Goal: Task Accomplishment & Management: Use online tool/utility

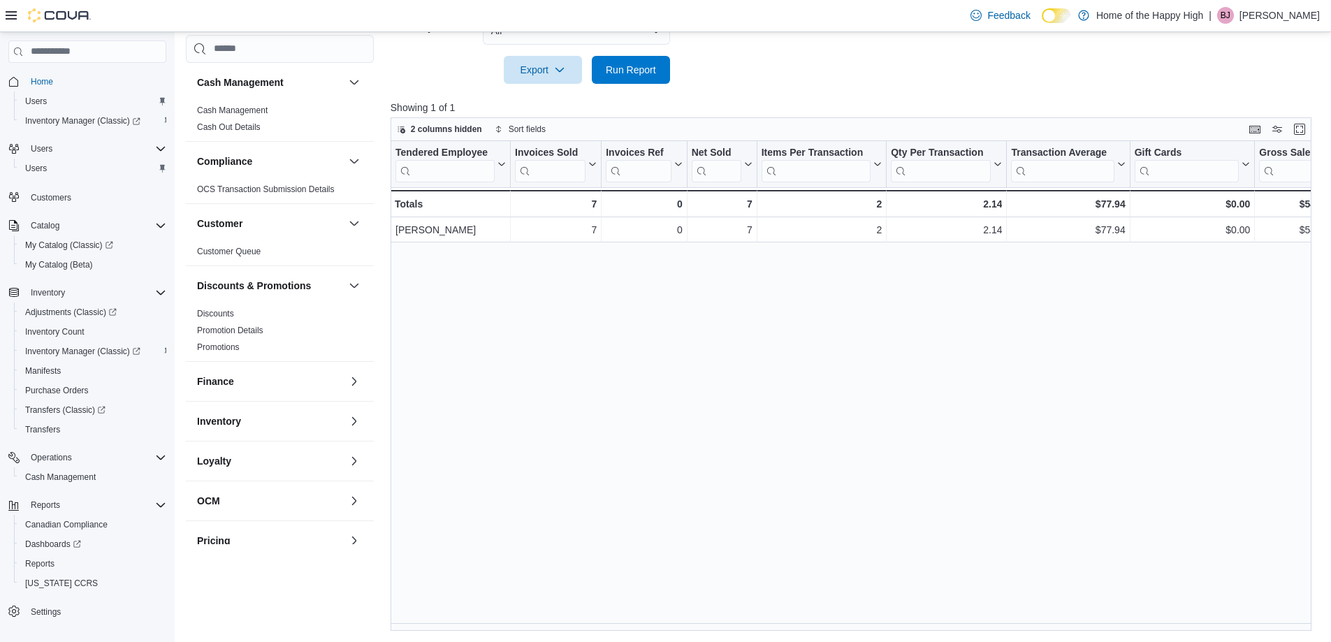
scroll to position [391, 0]
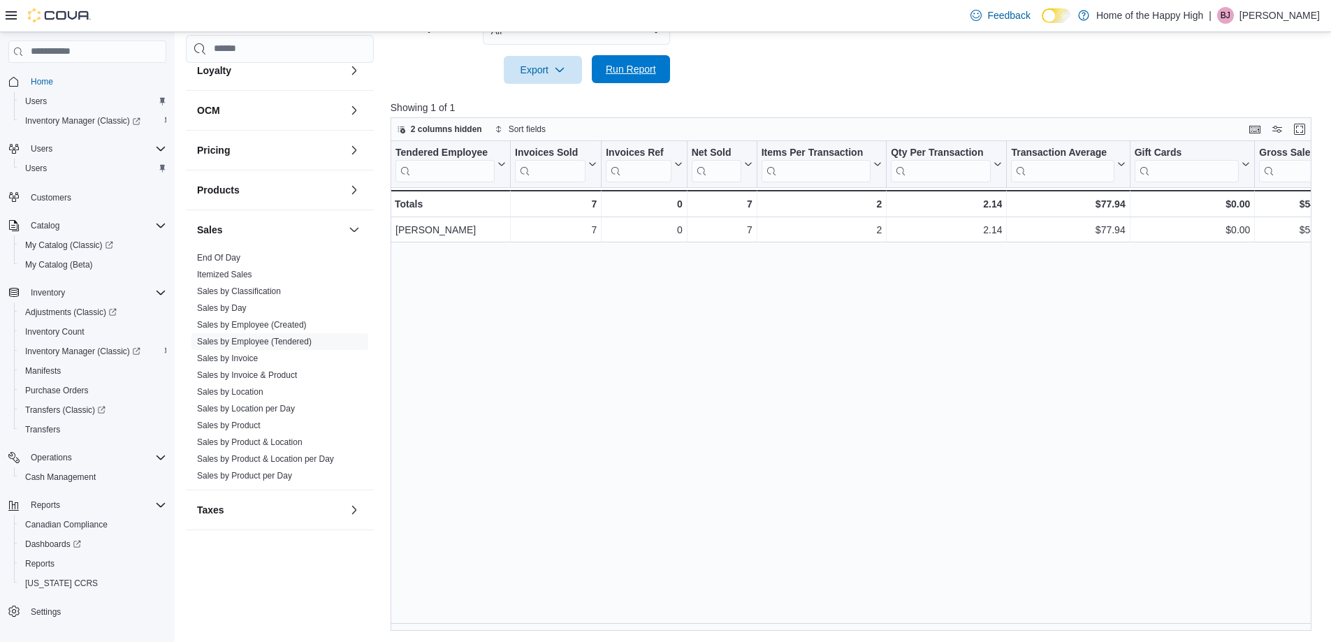
click at [637, 71] on span "Run Report" at bounding box center [631, 69] width 50 height 14
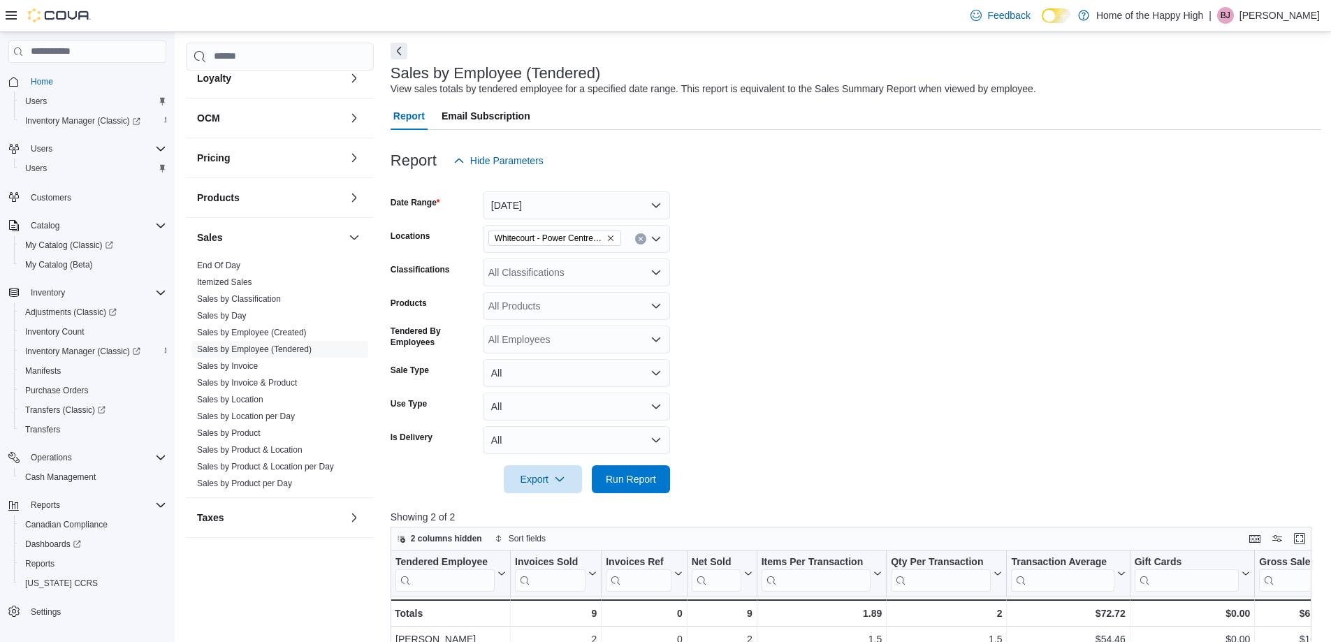
scroll to position [48, 0]
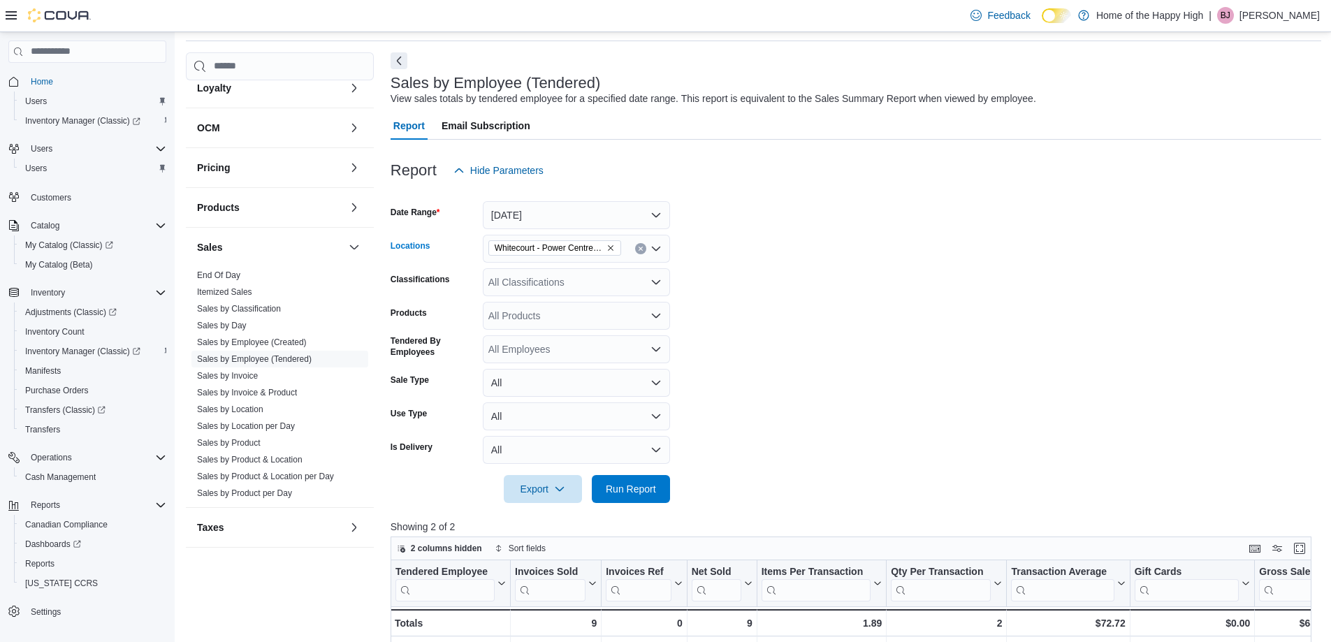
click at [607, 251] on icon "Remove Whitecourt - Power Centre - Fire & Flower from selection in this group" at bounding box center [610, 248] width 8 height 8
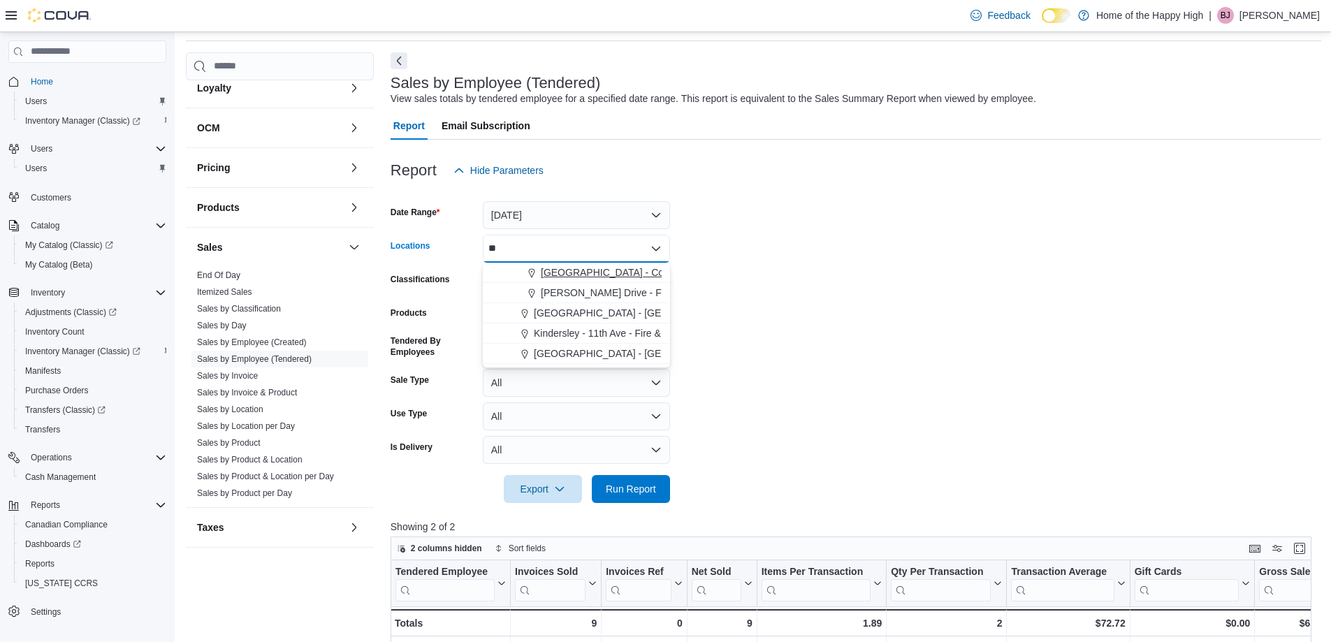
type input "**"
click at [605, 278] on span "[GEOGRAPHIC_DATA] - Cornerstone - Fire & Flower" at bounding box center [656, 272] width 231 height 14
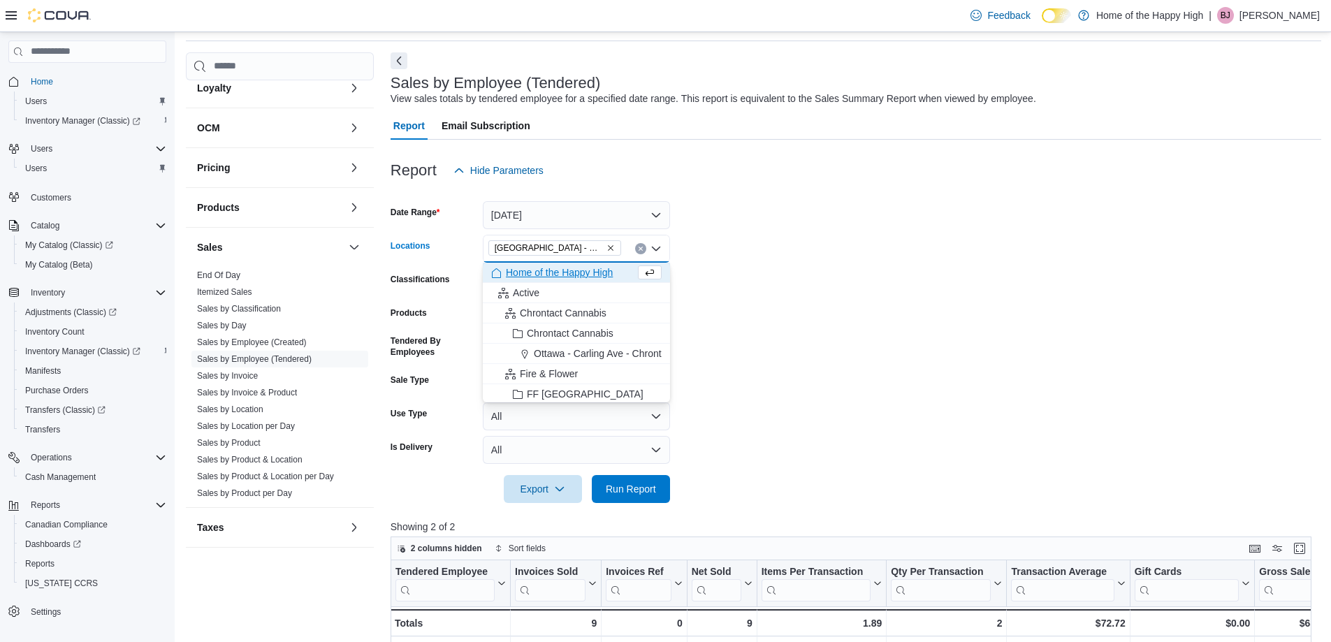
click at [905, 256] on form "Date Range [DATE] Locations [GEOGRAPHIC_DATA] - [GEOGRAPHIC_DATA] - Fire & Flow…" at bounding box center [856, 343] width 931 height 319
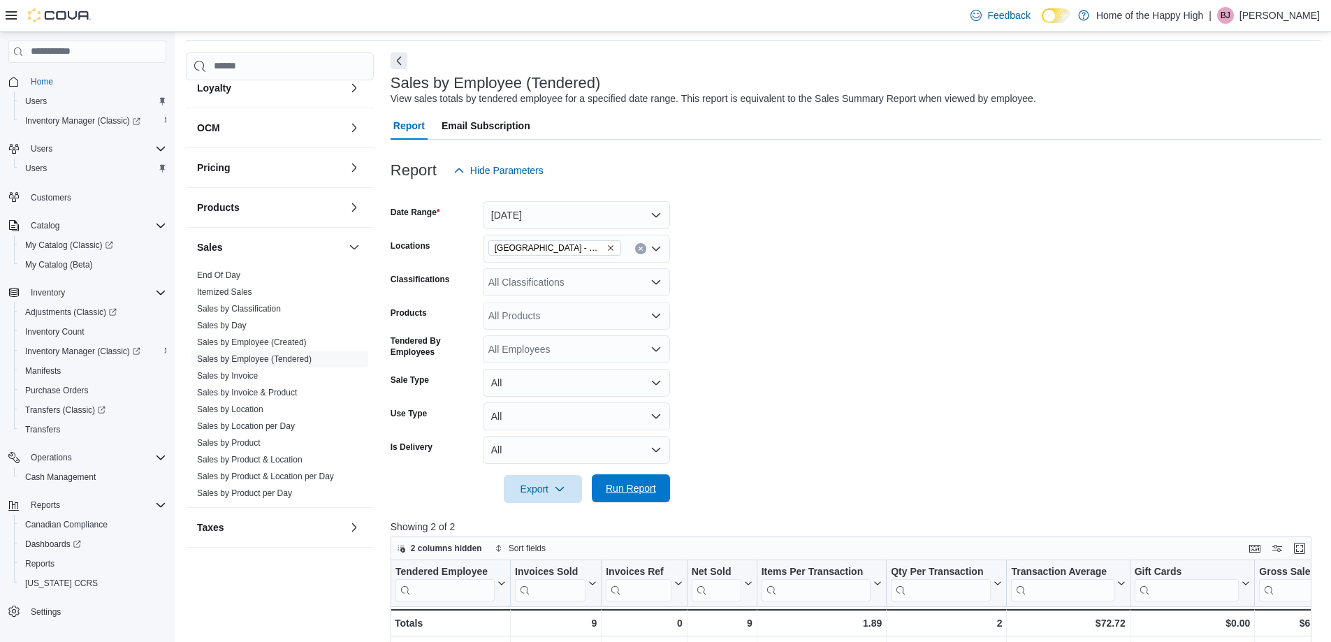
click at [641, 489] on span "Run Report" at bounding box center [631, 488] width 50 height 14
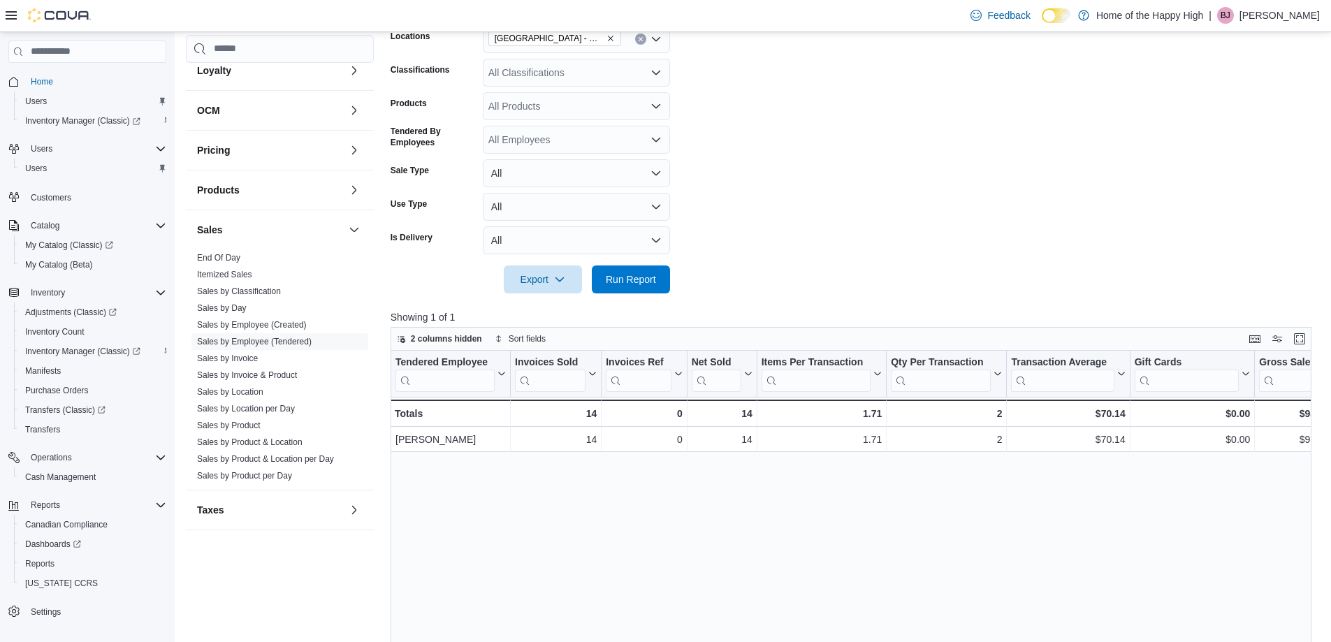
scroll to position [187, 0]
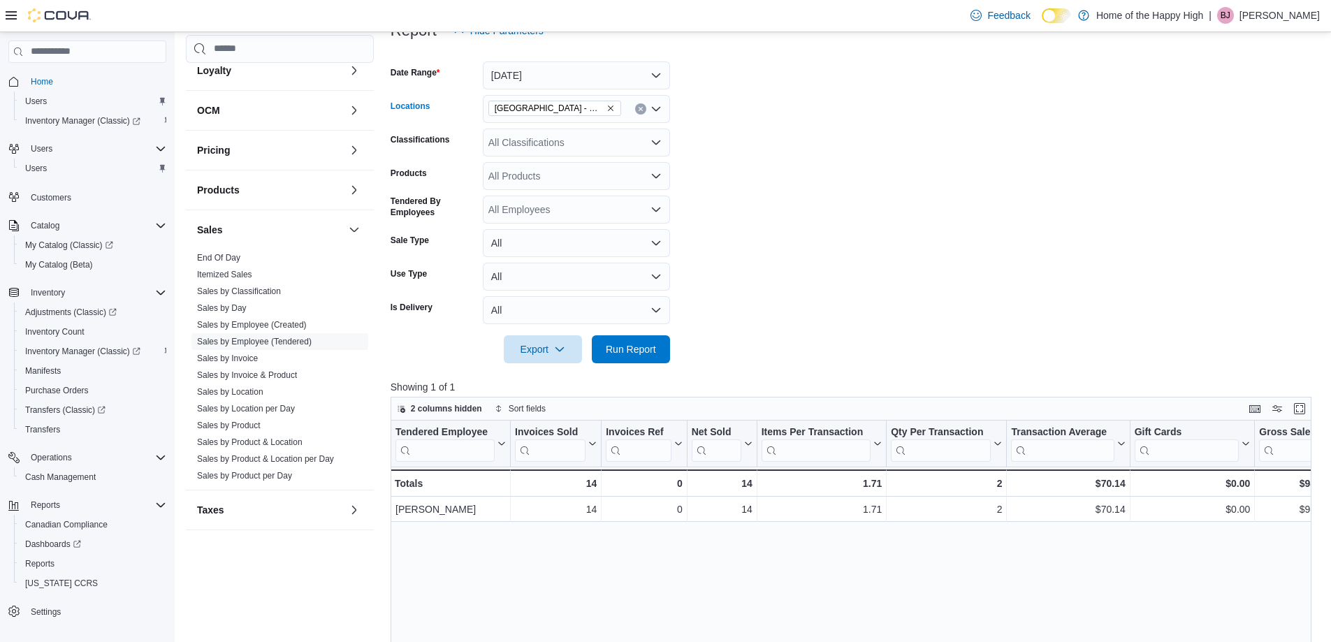
click at [611, 108] on icon "Remove Slave Lake - Cornerstone - Fire & Flower from selection in this group" at bounding box center [611, 108] width 6 height 6
type input "***"
click at [615, 130] on span "[PERSON_NAME] Benchlands - Fire & Flower" at bounding box center [641, 133] width 201 height 14
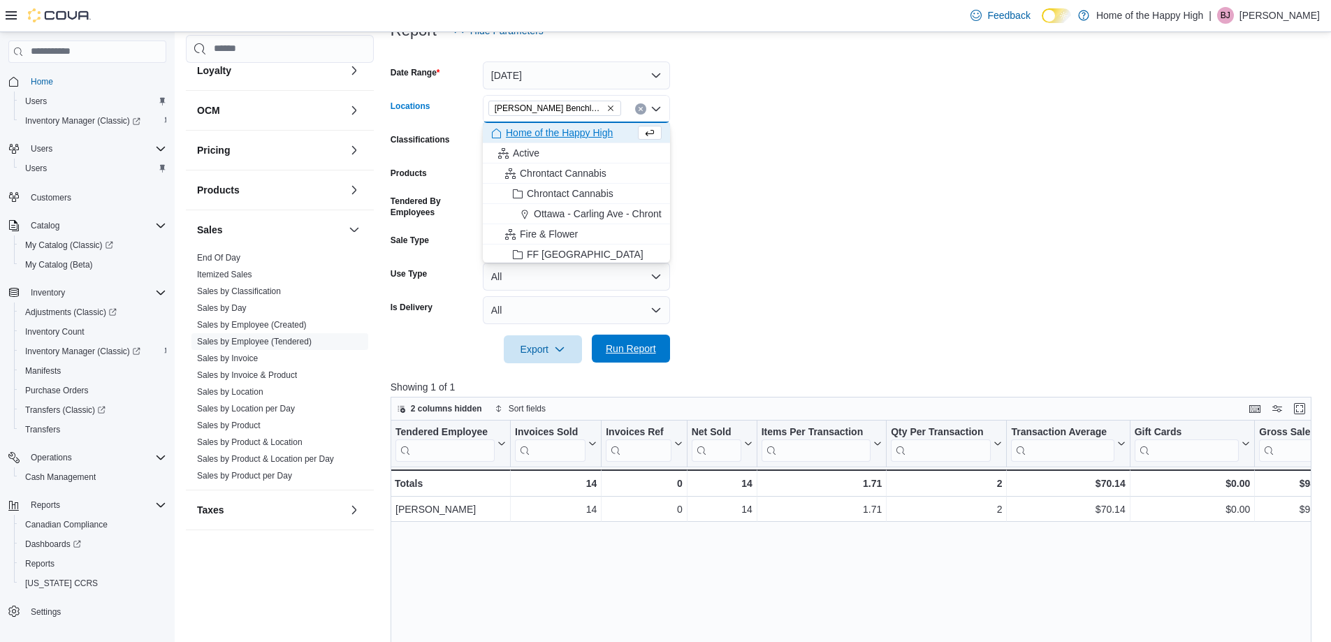
drag, startPoint x: 809, startPoint y: 130, endPoint x: 632, endPoint y: 362, distance: 291.6
click at [808, 131] on form "Date Range [DATE] Locations [GEOGRAPHIC_DATA][PERSON_NAME][GEOGRAPHIC_DATA] Ben…" at bounding box center [856, 204] width 931 height 319
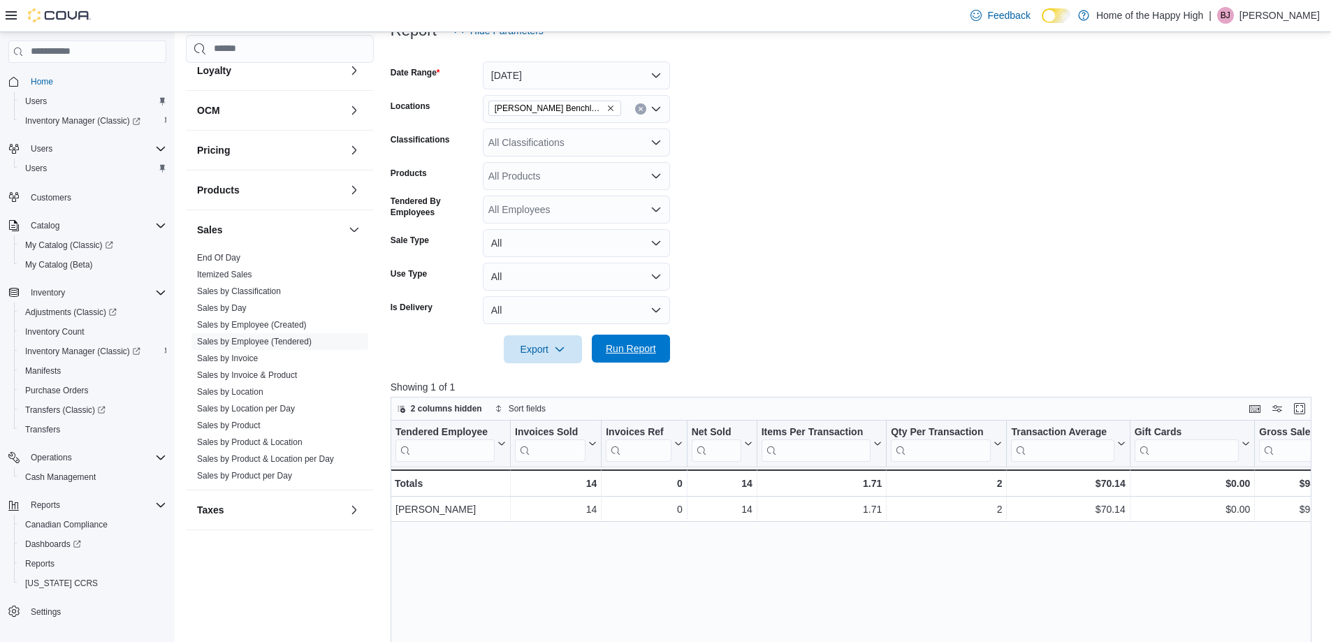
click at [618, 344] on span "Run Report" at bounding box center [631, 349] width 50 height 14
click at [599, 74] on button "[DATE]" at bounding box center [576, 75] width 187 height 28
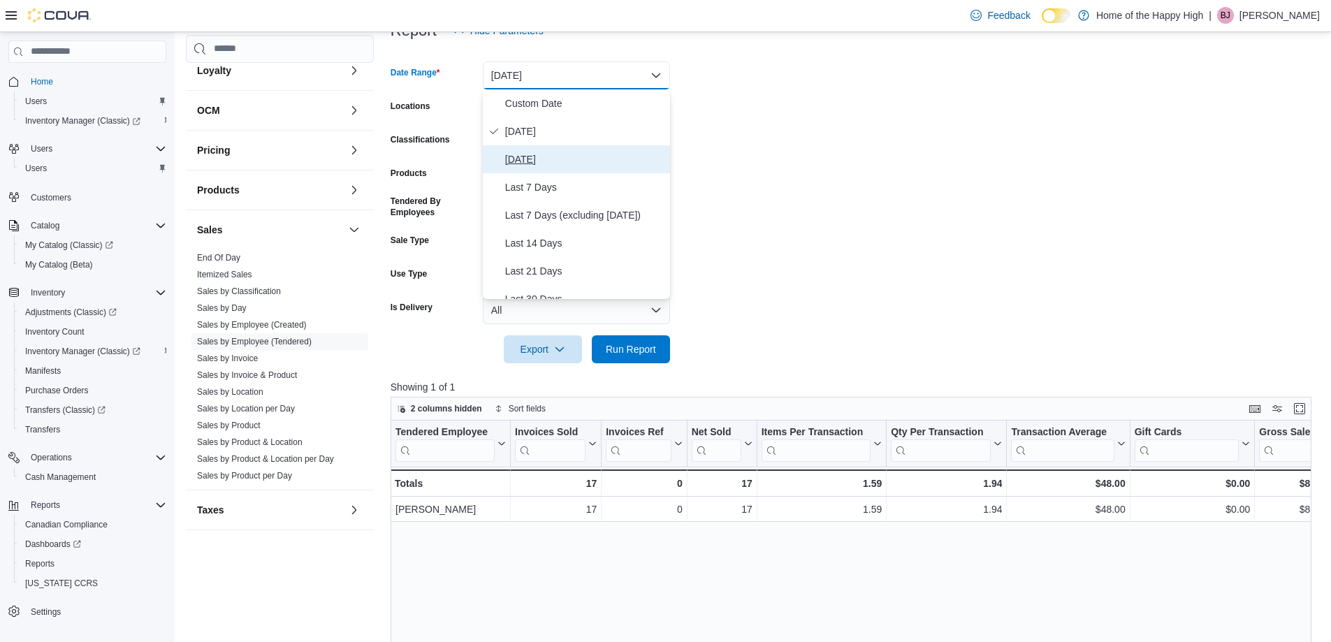
click at [578, 153] on span "[DATE]" at bounding box center [584, 159] width 159 height 17
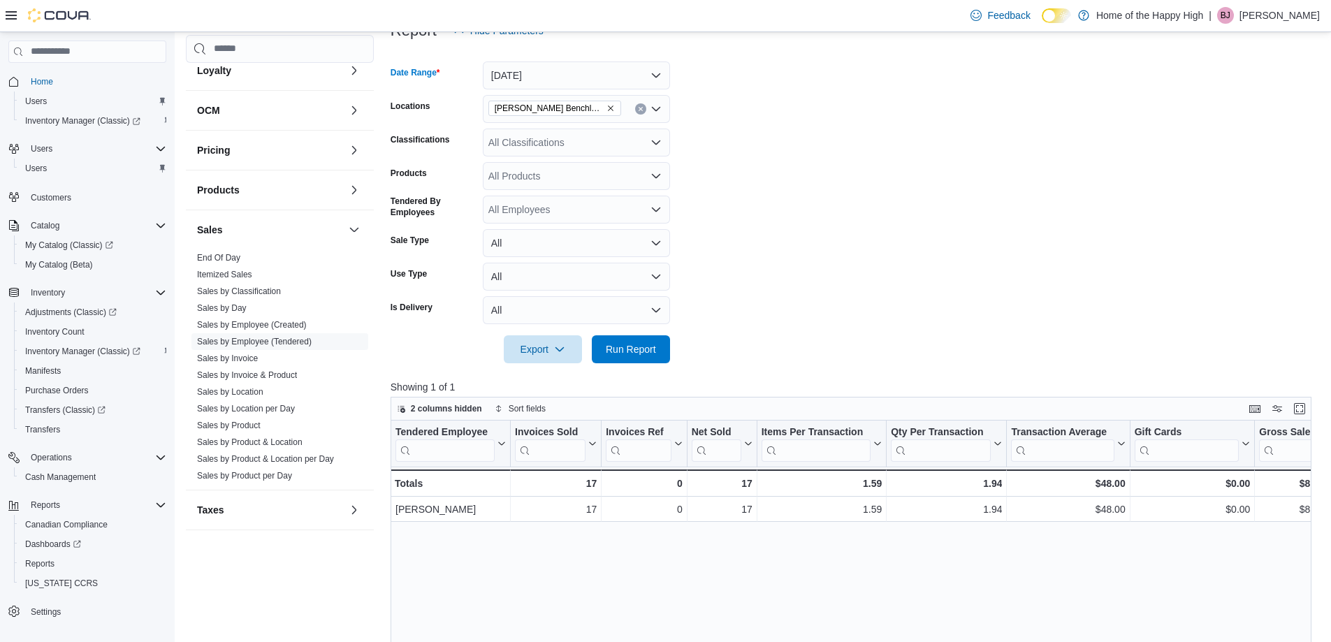
click at [606, 326] on div at bounding box center [856, 329] width 931 height 11
click at [610, 344] on span "Run Report" at bounding box center [631, 349] width 50 height 14
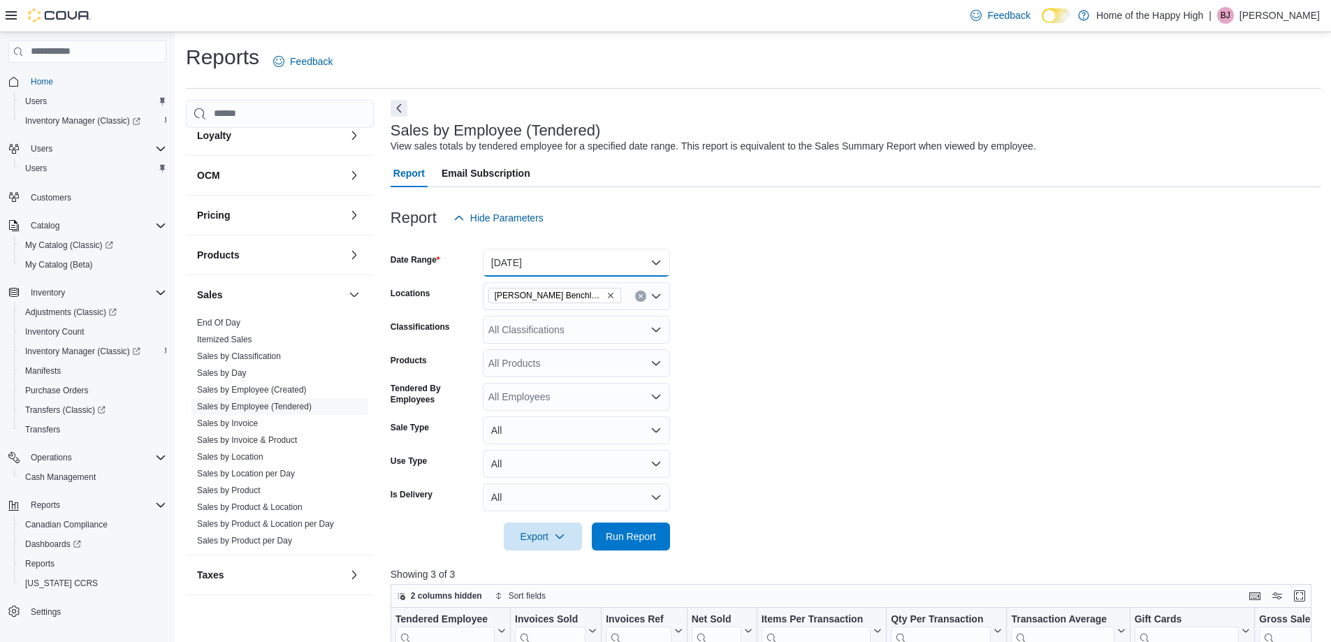
click at [511, 265] on button "[DATE]" at bounding box center [576, 263] width 187 height 28
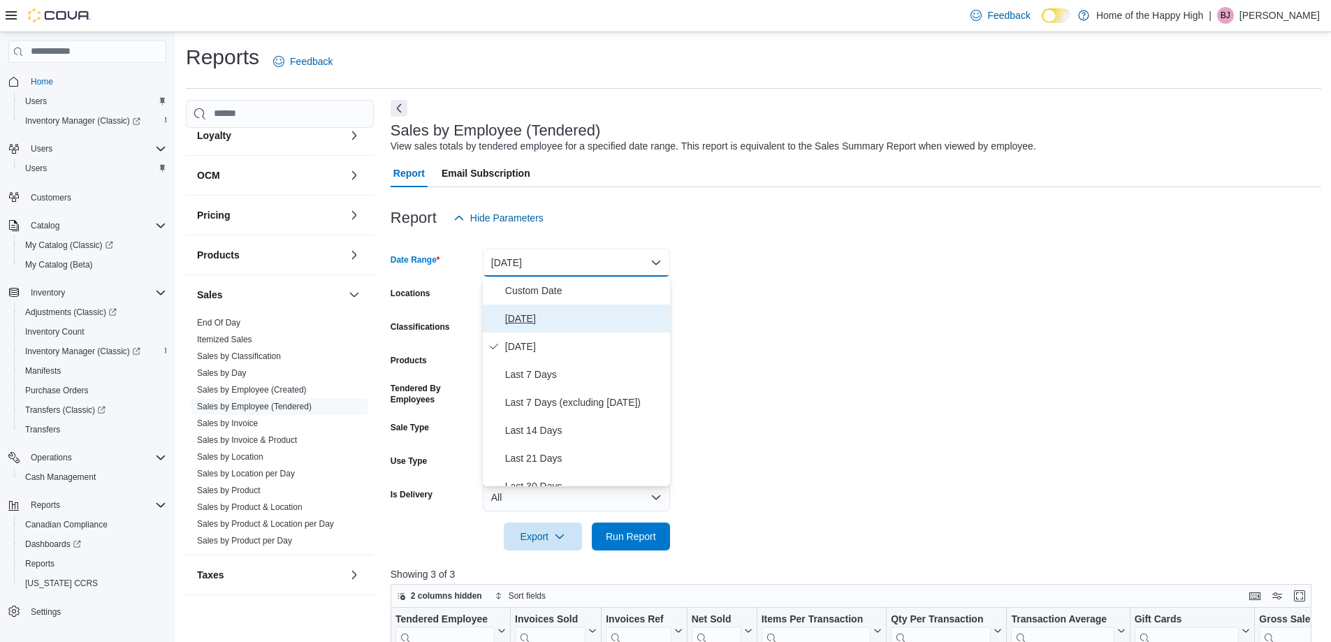
click at [528, 324] on span "[DATE]" at bounding box center [584, 318] width 159 height 17
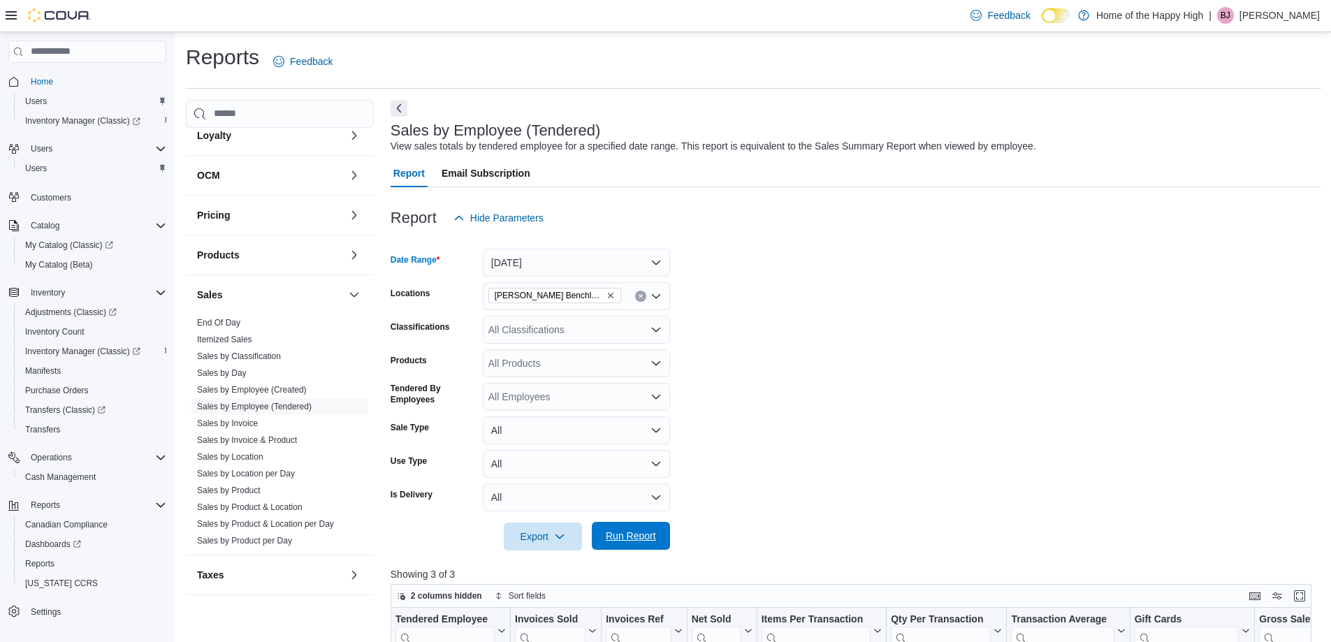
click at [604, 530] on span "Run Report" at bounding box center [630, 536] width 61 height 28
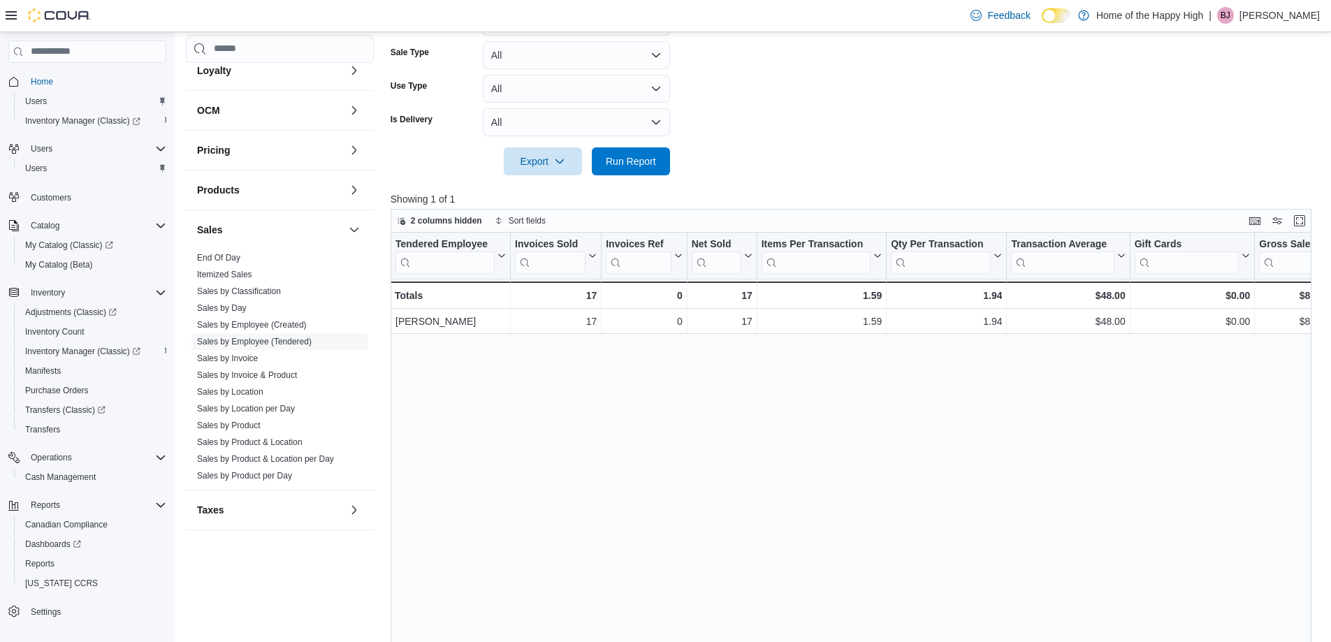
scroll to position [140, 0]
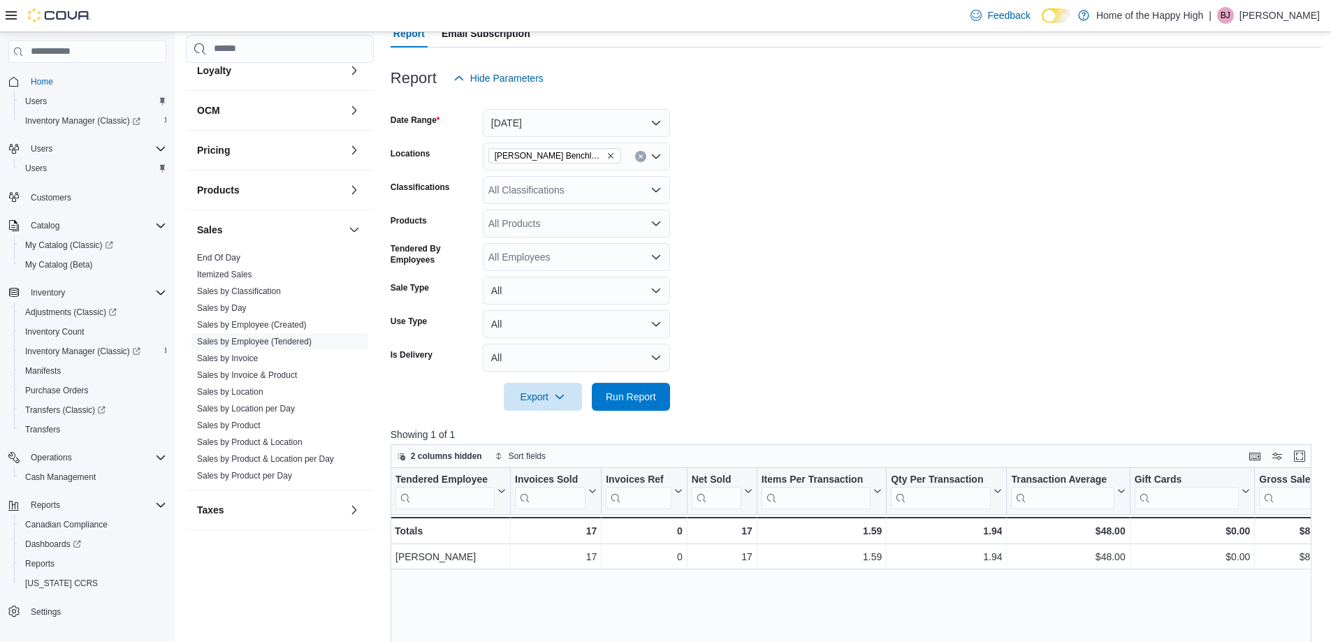
click at [610, 155] on icon "Remove Hinton - Hinton Benchlands - Fire & Flower from selection in this group" at bounding box center [611, 156] width 6 height 6
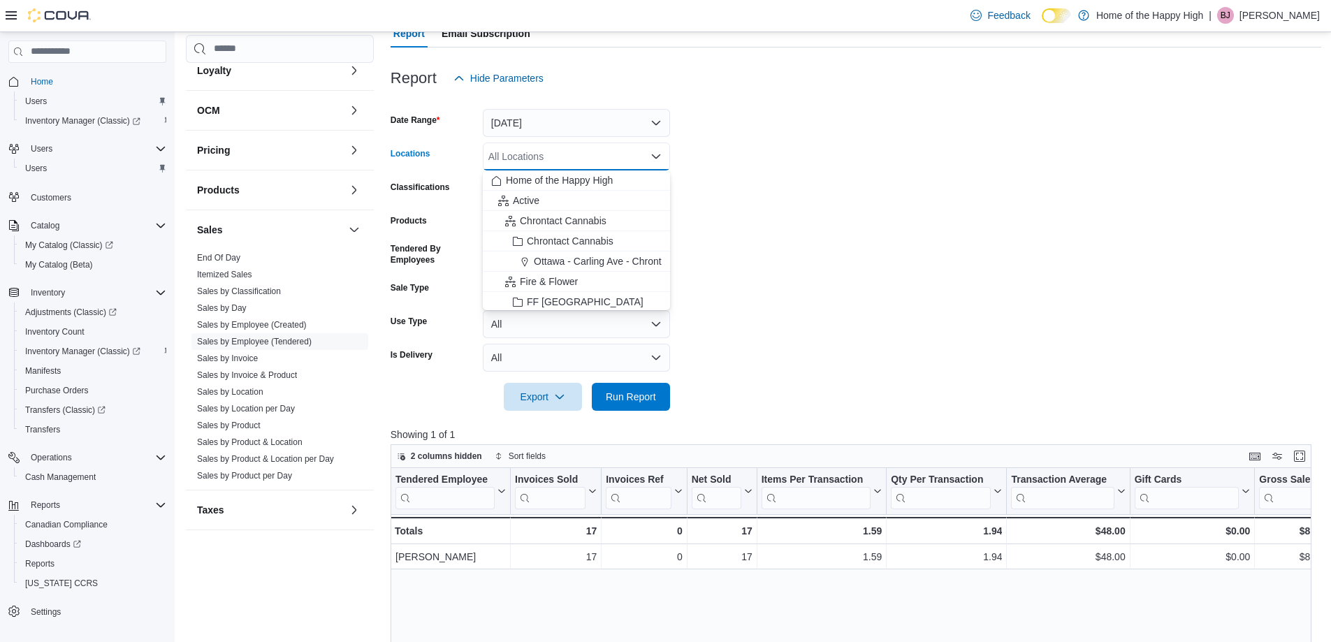
click at [609, 155] on div "All Locations" at bounding box center [576, 157] width 187 height 28
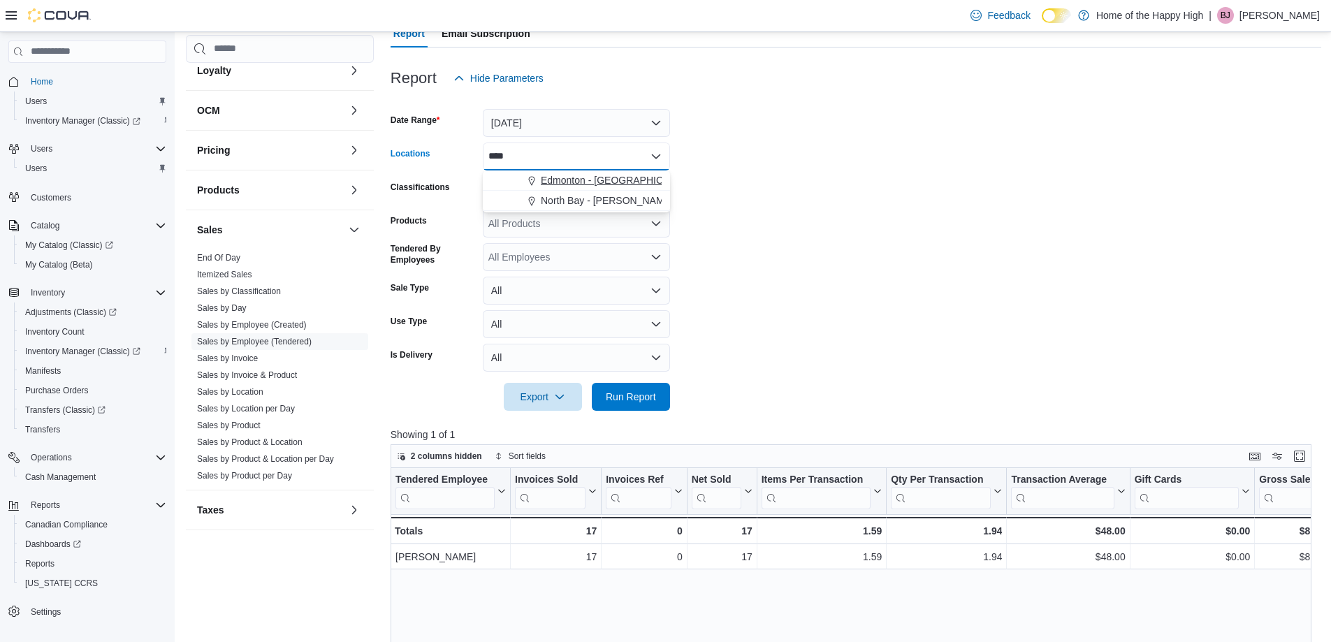
type input "****"
click at [577, 172] on button "Edmonton - [GEOGRAPHIC_DATA] - Fire & Flower" at bounding box center [576, 180] width 187 height 20
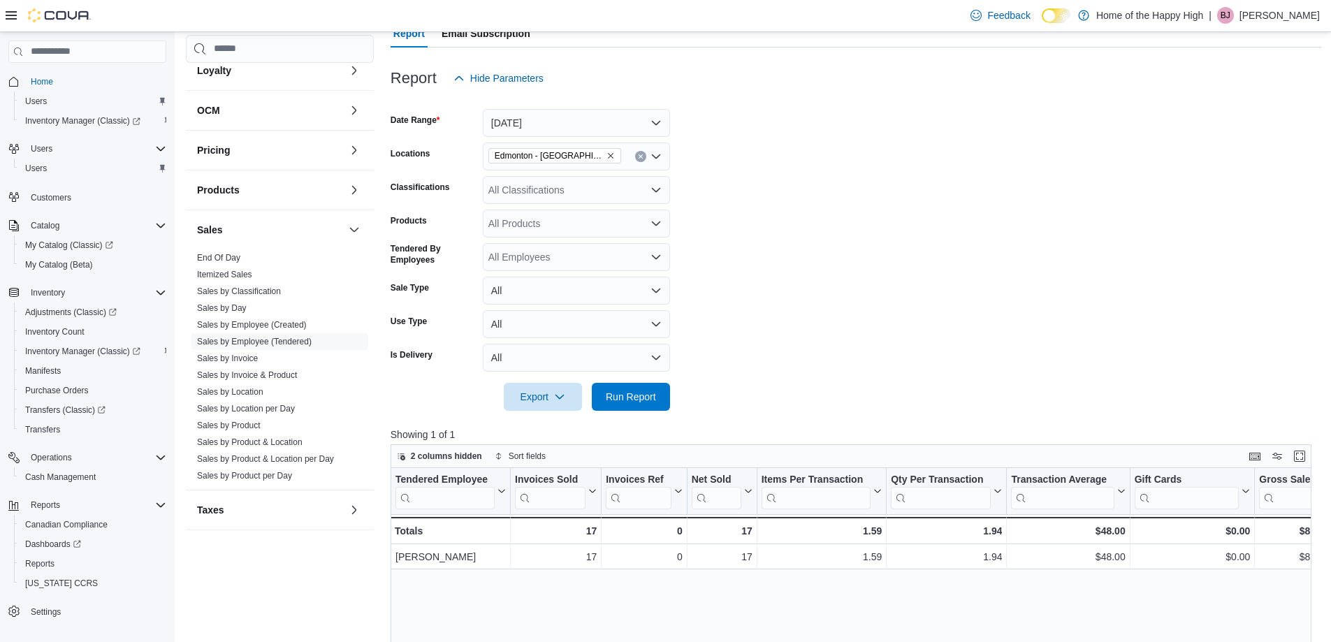
drag, startPoint x: 833, startPoint y: 172, endPoint x: 696, endPoint y: 381, distance: 250.4
click at [834, 173] on form "Date Range [DATE] Locations [GEOGRAPHIC_DATA] - [GEOGRAPHIC_DATA] - Fire & Flow…" at bounding box center [856, 251] width 931 height 319
click at [628, 407] on span "Run Report" at bounding box center [630, 396] width 61 height 28
